Goal: Task Accomplishment & Management: Use online tool/utility

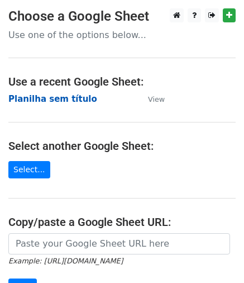
click at [63, 102] on strong "Planilha sem título" at bounding box center [52, 99] width 89 height 10
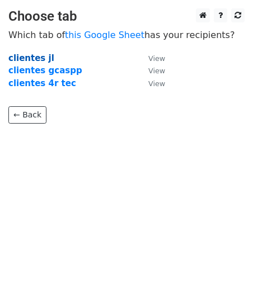
click at [40, 61] on strong "clientes jl" at bounding box center [31, 58] width 46 height 10
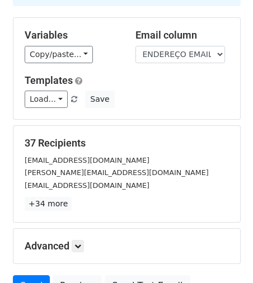
scroll to position [111, 0]
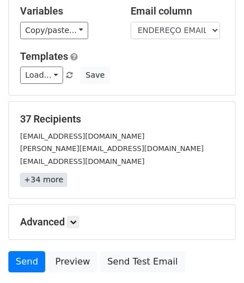
click at [38, 180] on link "+34 more" at bounding box center [43, 180] width 47 height 14
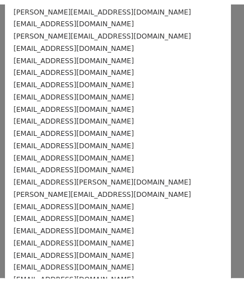
scroll to position [0, 0]
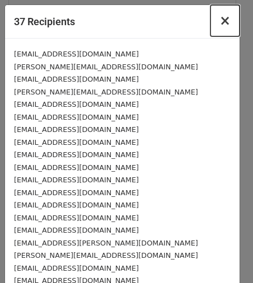
click at [219, 21] on span "×" at bounding box center [224, 21] width 11 height 16
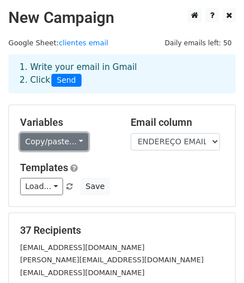
click at [73, 142] on link "Copy/paste..." at bounding box center [54, 141] width 68 height 17
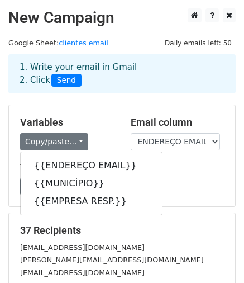
click at [87, 131] on div "Variables Copy/paste... {{ENDEREÇO EMAIL}} {{MUNICÍPIO}} {{EMPRESA RESP.}}" at bounding box center [67, 133] width 111 height 34
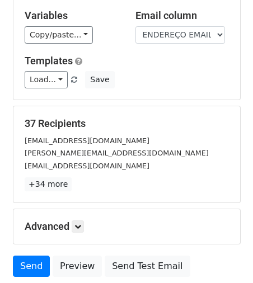
scroll to position [195, 0]
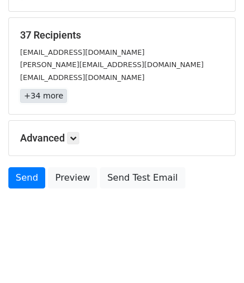
click at [43, 95] on link "+34 more" at bounding box center [43, 96] width 47 height 14
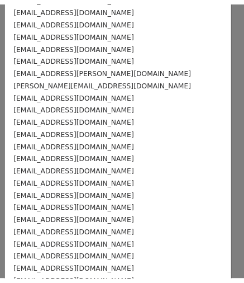
scroll to position [0, 0]
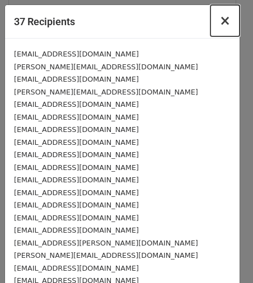
click at [219, 20] on span "×" at bounding box center [224, 21] width 11 height 16
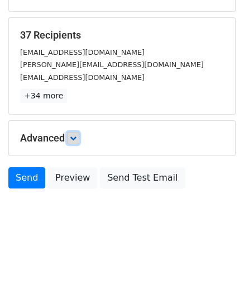
click at [72, 135] on icon at bounding box center [73, 138] width 7 height 7
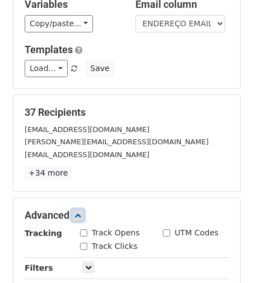
scroll to position [223, 0]
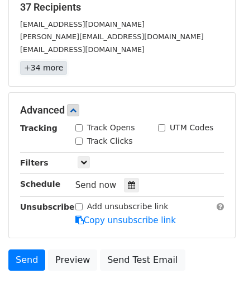
click at [57, 72] on link "+34 more" at bounding box center [43, 68] width 47 height 14
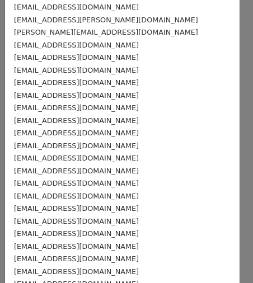
scroll to position [283, 0]
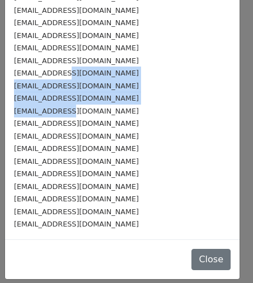
drag, startPoint x: 59, startPoint y: 71, endPoint x: 63, endPoint y: 107, distance: 36.1
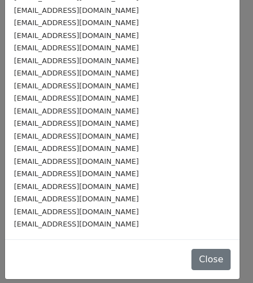
click at [69, 140] on div "[EMAIL_ADDRESS][DOMAIN_NAME]" at bounding box center [122, 136] width 217 height 13
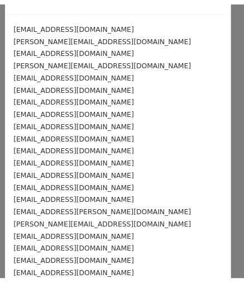
scroll to position [0, 0]
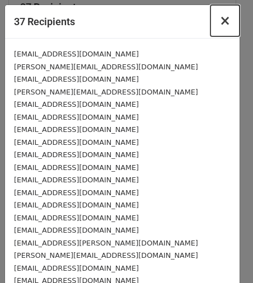
click at [219, 19] on span "×" at bounding box center [224, 21] width 11 height 16
